Goal: Information Seeking & Learning: Learn about a topic

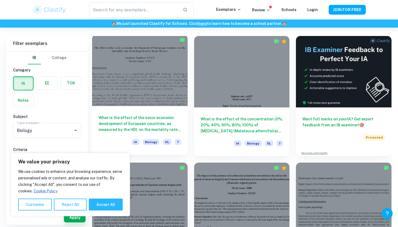
scroll to position [147, 0]
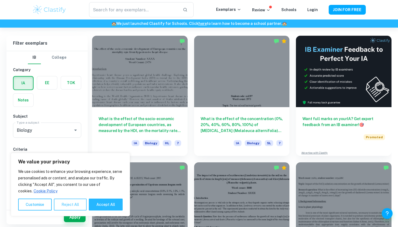
click at [74, 206] on button "Reject All" at bounding box center [70, 205] width 33 height 12
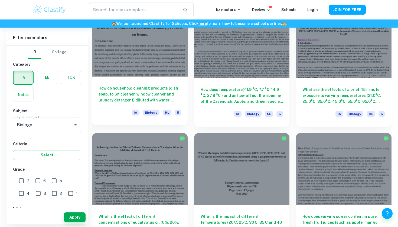
scroll to position [1192, 0]
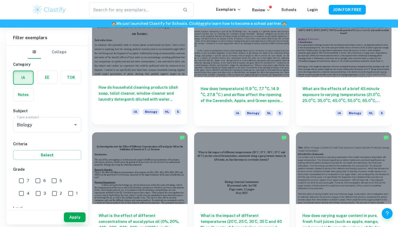
click at [159, 98] on h6 "How do household cleaning products (dish soap, toilet cleaner, window cleaner a…" at bounding box center [140, 93] width 83 height 18
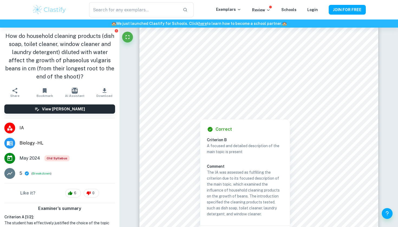
scroll to position [76, 0]
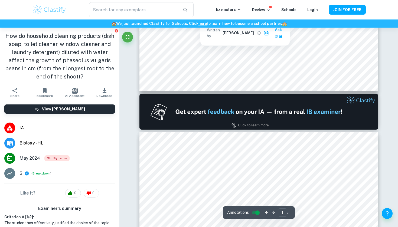
type input "2"
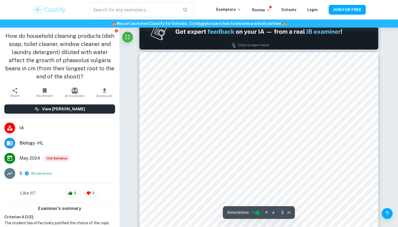
scroll to position [360, 0]
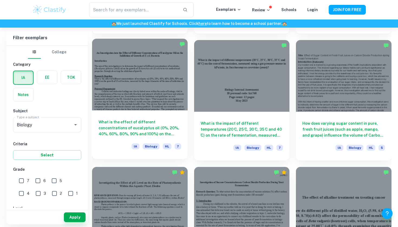
click at [157, 130] on h6 "What is the effect of different concentrations of eucalyptus oil (0%, 20%, 40%,…" at bounding box center [140, 128] width 83 height 18
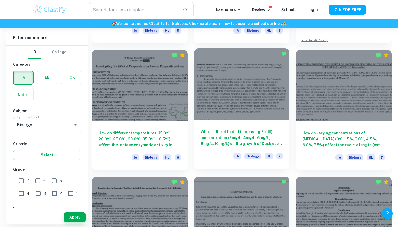
scroll to position [1786, 0]
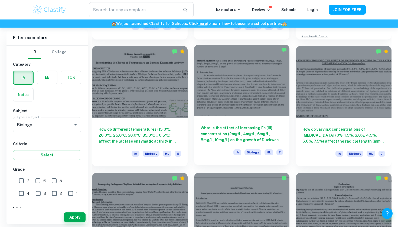
click at [263, 135] on h6 "What is the effect of increasing Fe (III) concentration (2mg/L, 4mg/L, 6mg/L, 8…" at bounding box center [242, 134] width 83 height 18
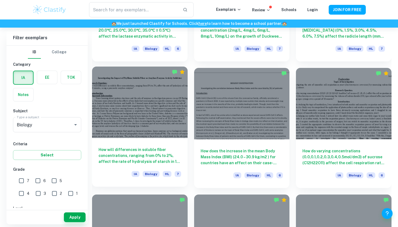
scroll to position [1961, 0]
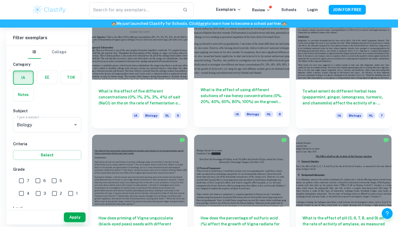
scroll to position [682, 0]
click at [237, 98] on h6 "What is the effect of using different solutions of raw honey concentrations (0%…" at bounding box center [242, 96] width 83 height 18
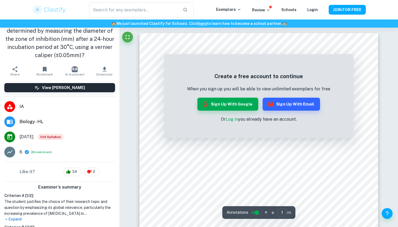
scroll to position [47, 0]
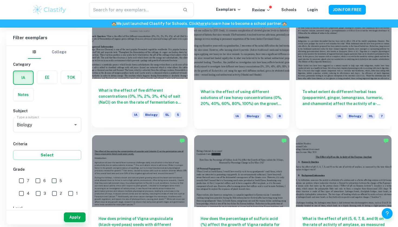
scroll to position [680, 0]
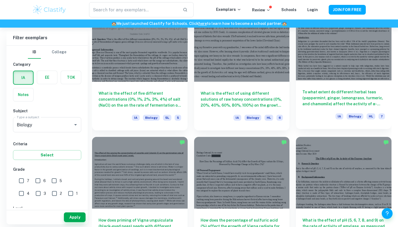
click at [365, 100] on h6 "To what extent do different herbal teas (peppermint, ginger, lemongrass, turmer…" at bounding box center [343, 98] width 83 height 18
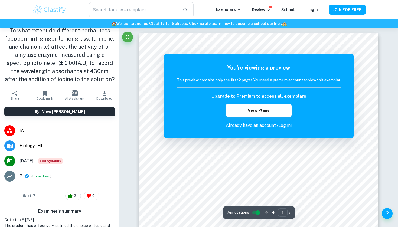
scroll to position [5, 0]
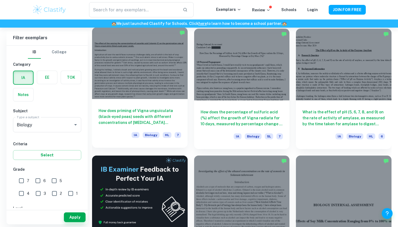
scroll to position [787, 0]
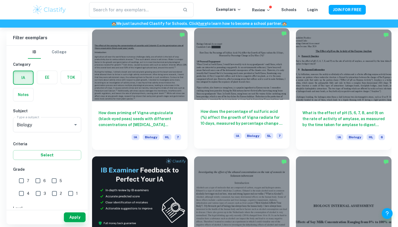
click at [252, 120] on h6 "How does the percentage of sulfuric acid (%) affect the growth of Vigna radiata…" at bounding box center [242, 118] width 83 height 18
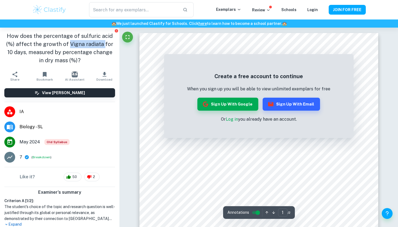
drag, startPoint x: 66, startPoint y: 44, endPoint x: 100, endPoint y: 44, distance: 34.4
click at [100, 44] on h1 "How does the percentage of sulfuric acid (%) affect the growth of Vigna radiata…" at bounding box center [59, 48] width 111 height 32
copy h1 "Vigna radiata"
click at [110, 60] on h1 "How does the percentage of sulfuric acid (%) affect the growth of Vigna radiata…" at bounding box center [59, 48] width 111 height 32
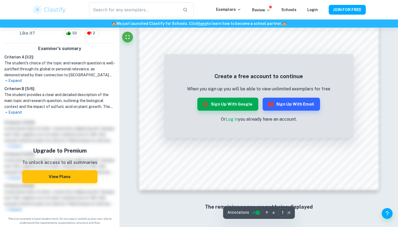
scroll to position [521, 0]
